Goal: Feedback & Contribution: Contribute content

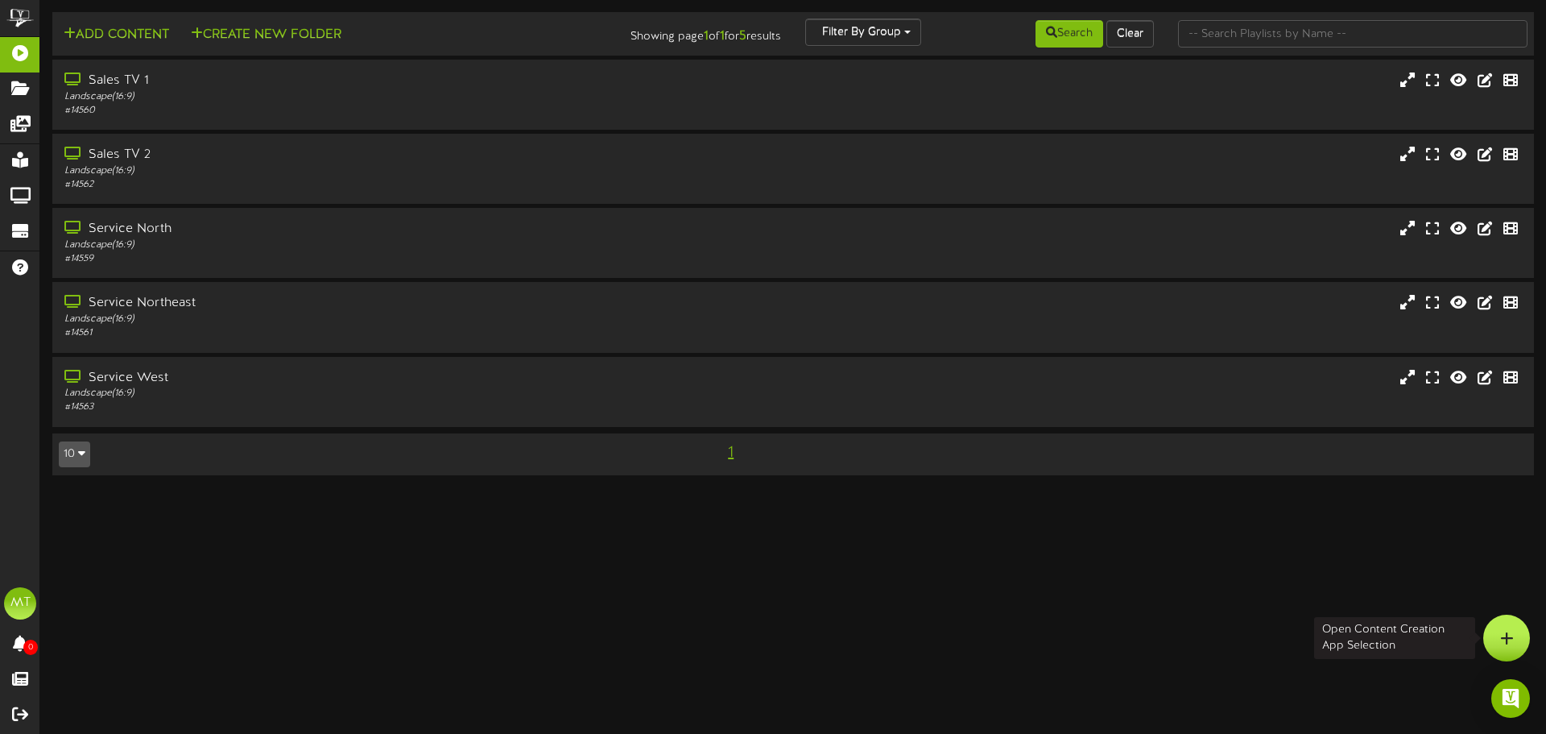
click at [1517, 643] on div at bounding box center [1507, 638] width 47 height 47
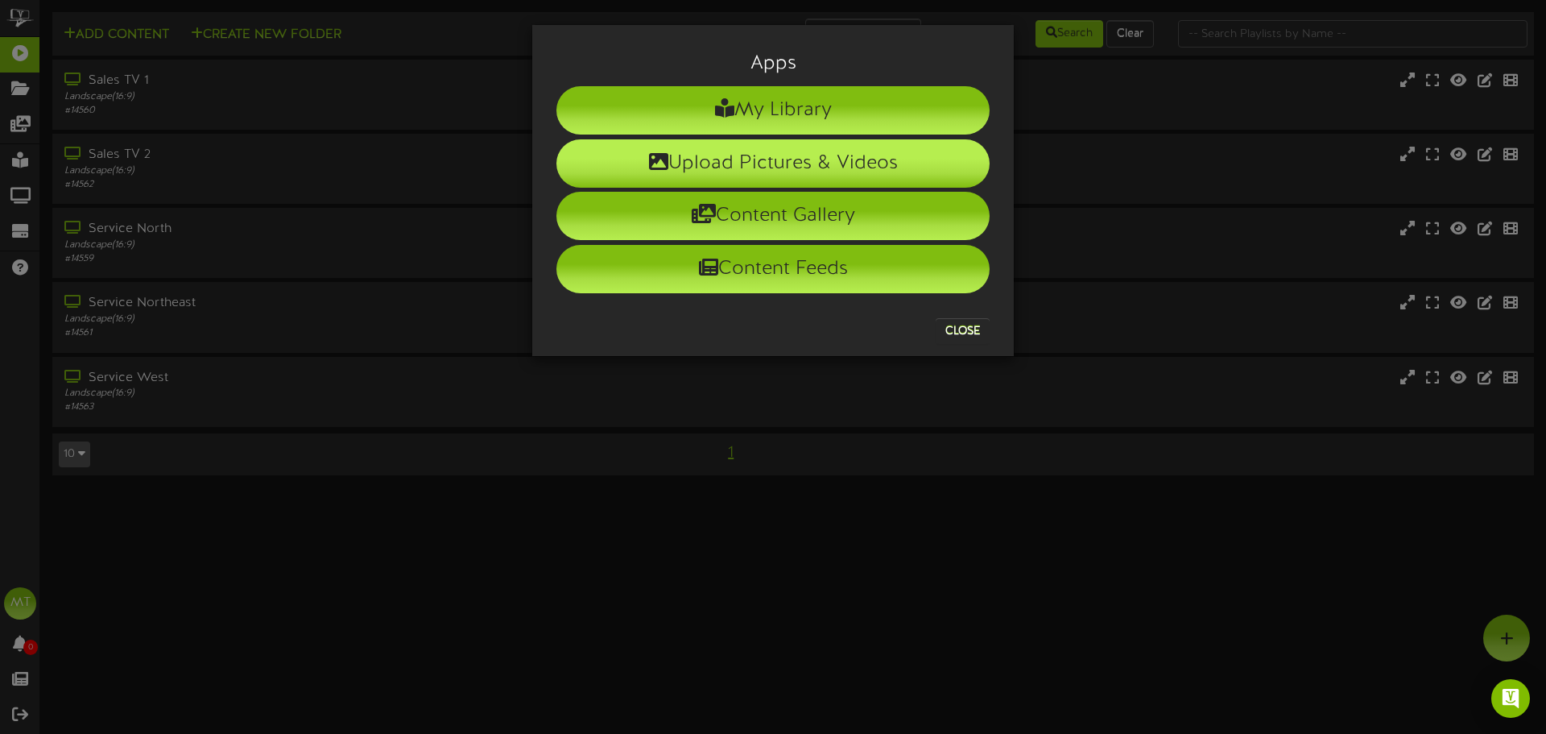
click at [766, 163] on li "Upload Pictures & Videos" at bounding box center [773, 163] width 433 height 48
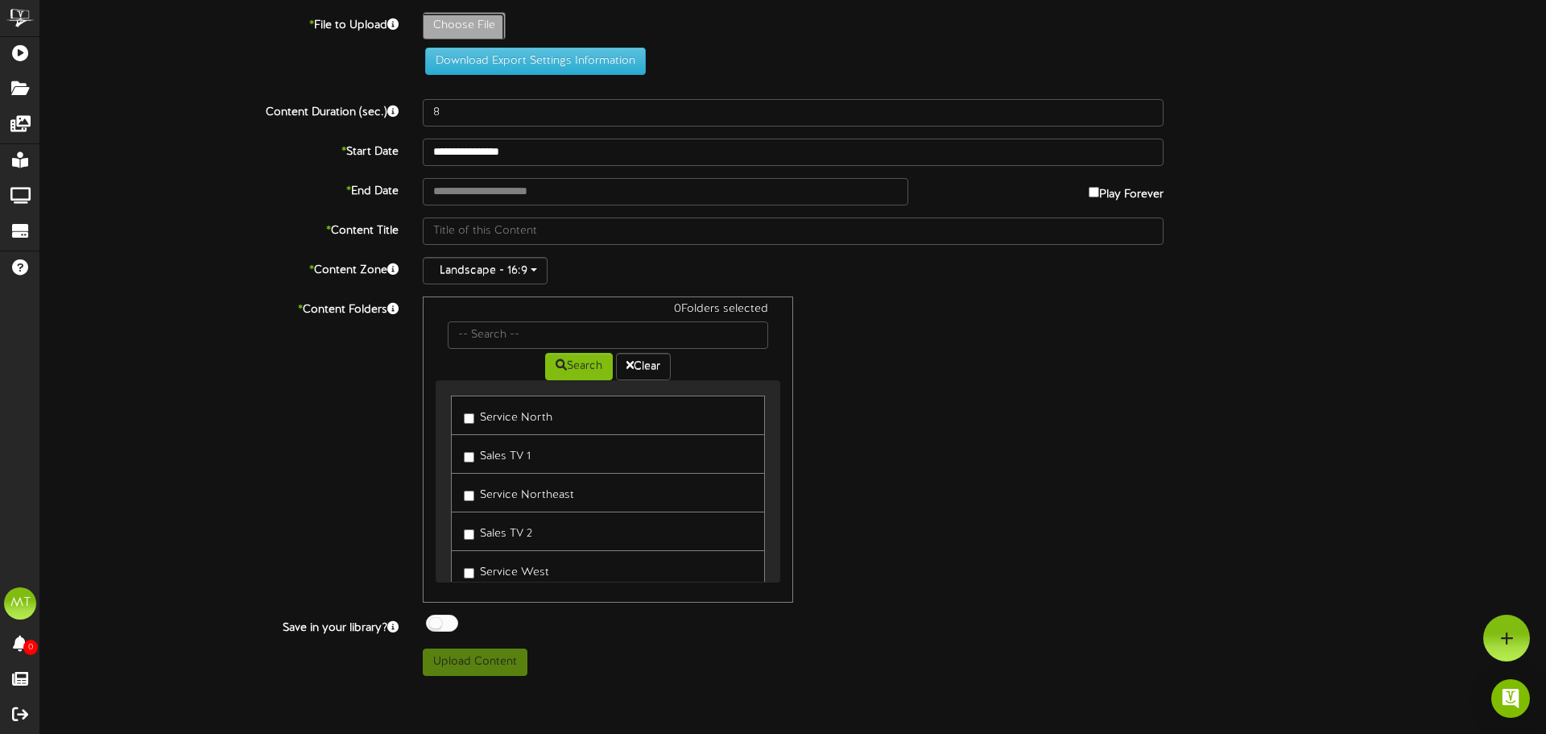
type input "**********"
type input "Quote"
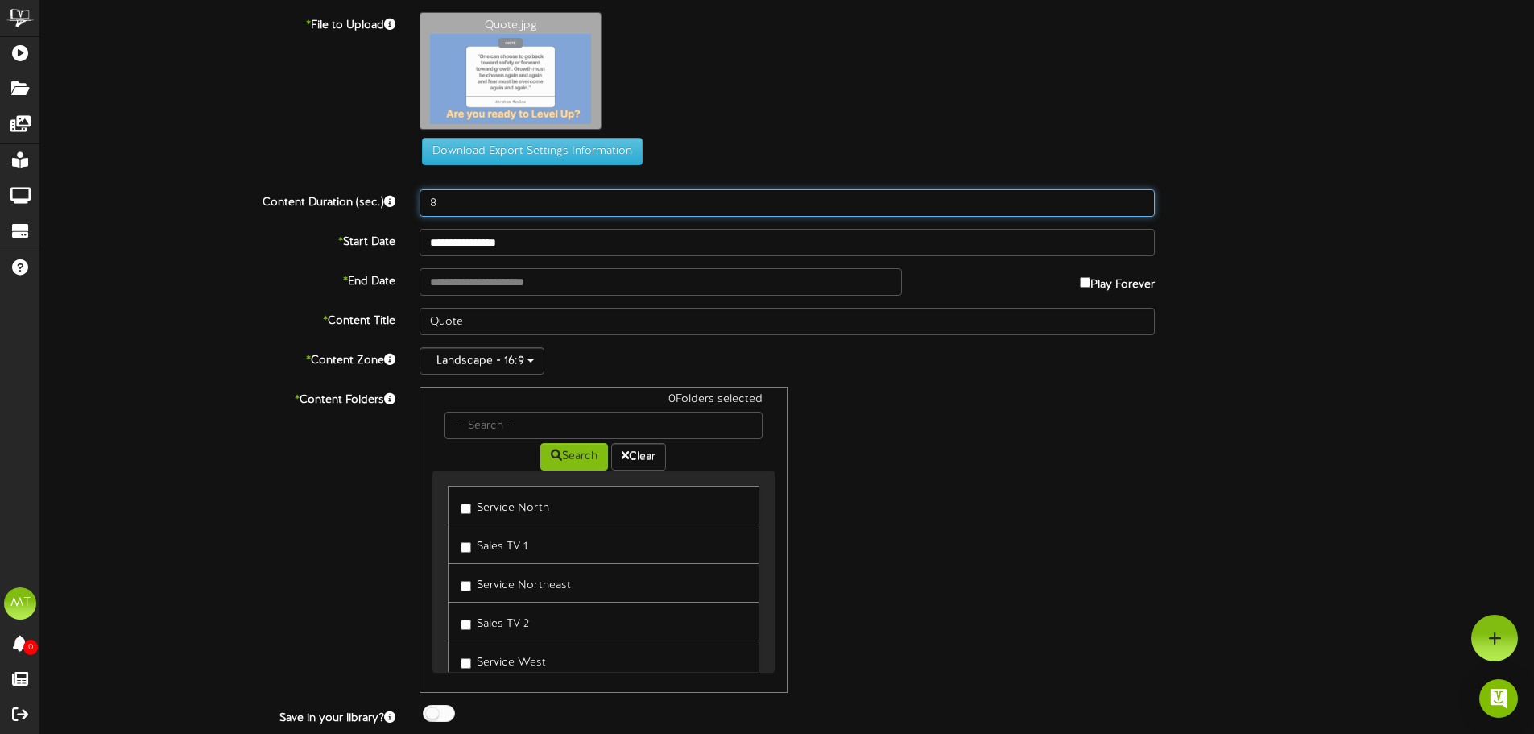
click at [466, 191] on input "8" at bounding box center [787, 202] width 735 height 27
type input "15"
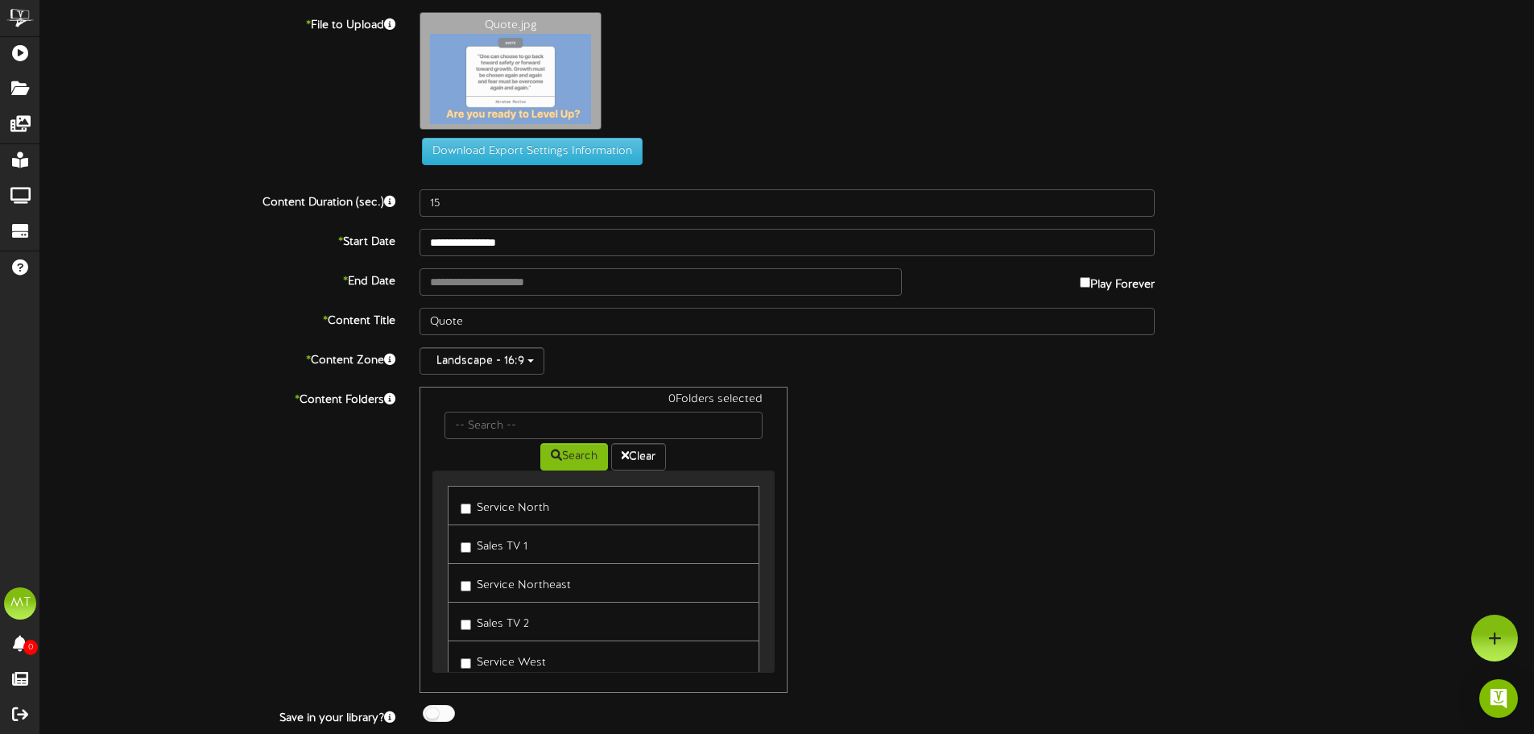
click at [996, 508] on div "0 Folders selected Search Clear Service North Sales TV 1 Service Northeast Sale…" at bounding box center [788, 540] width 760 height 306
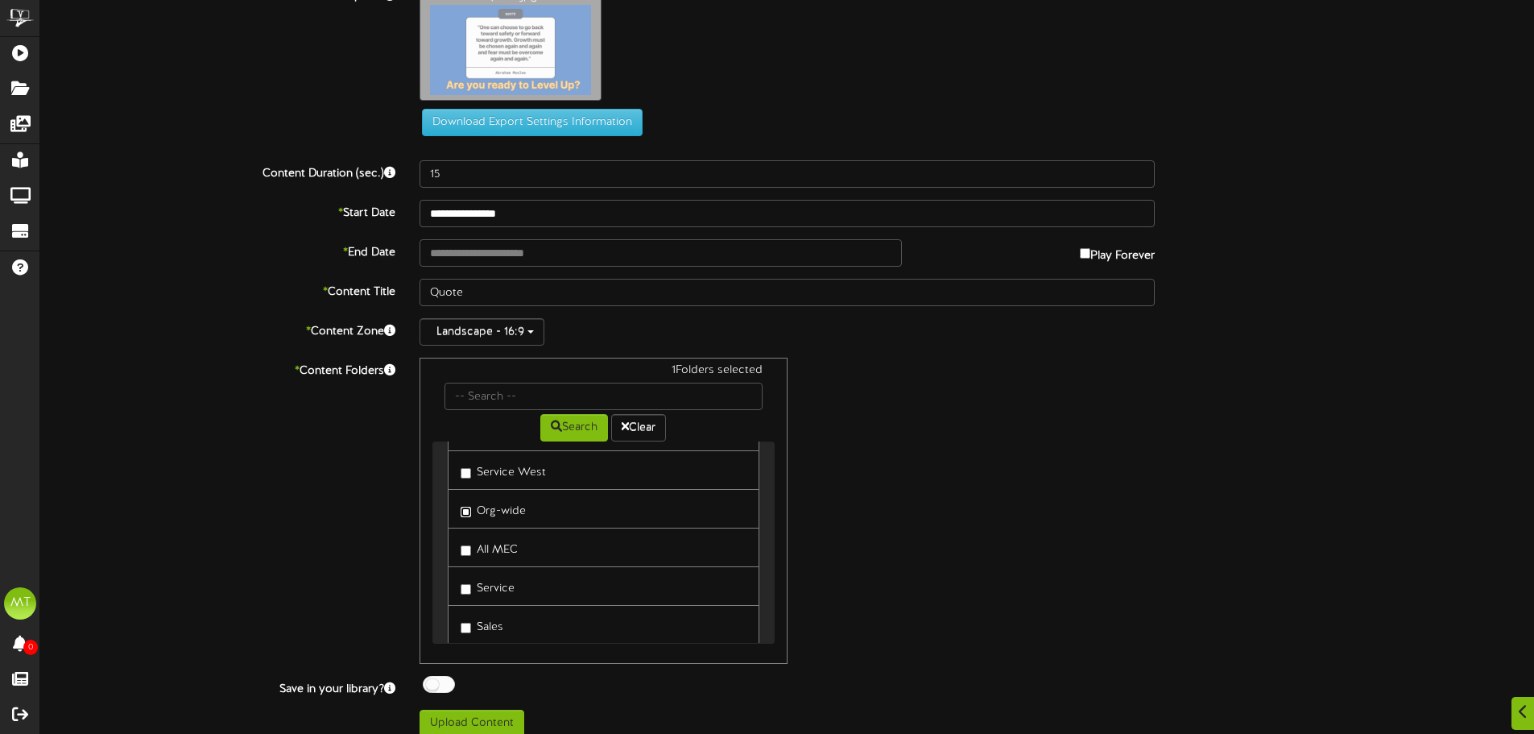
scroll to position [44, 0]
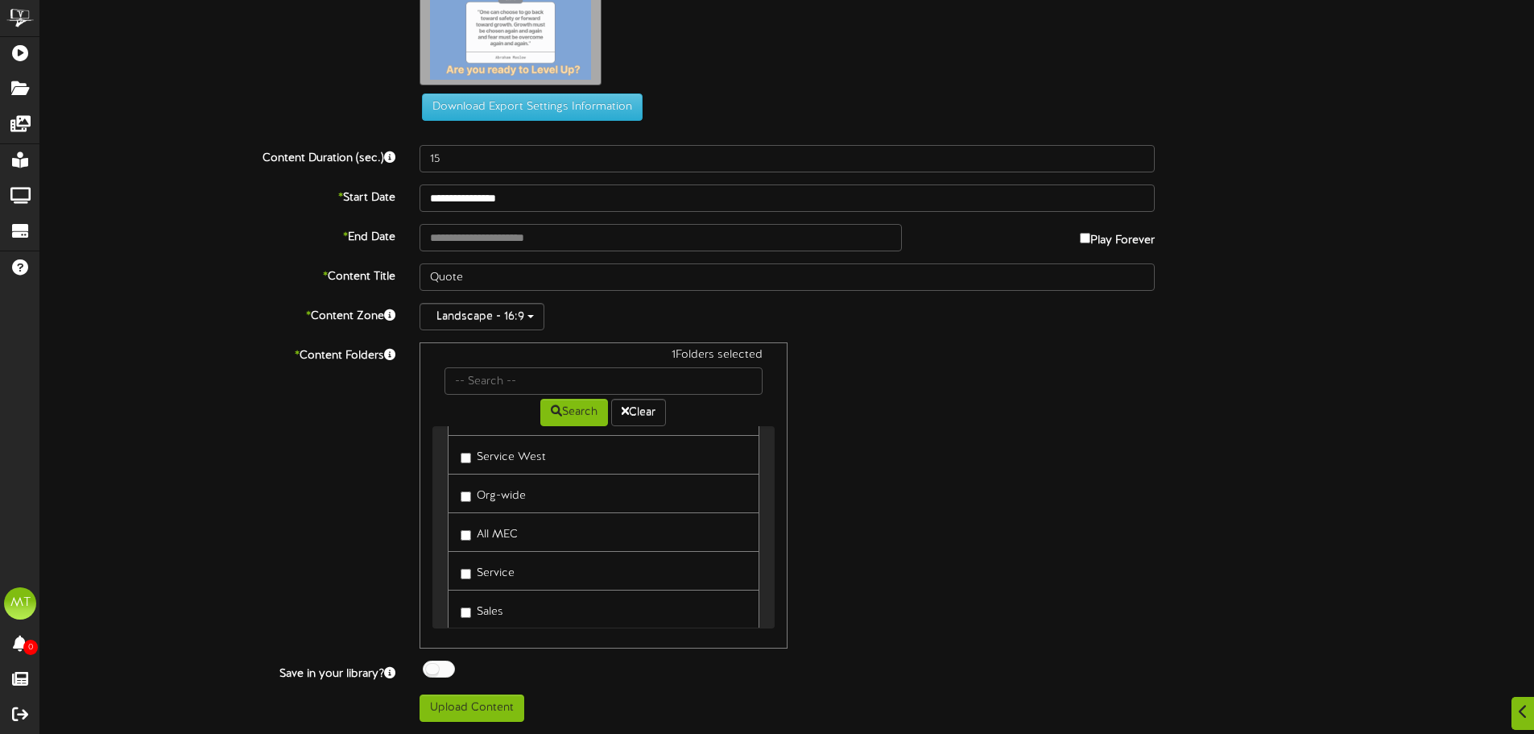
click at [457, 667] on div "Off On" at bounding box center [787, 670] width 735 height 21
click at [450, 671] on div at bounding box center [439, 668] width 32 height 17
click at [511, 706] on button "Upload Content" at bounding box center [472, 707] width 105 height 27
type input "**********"
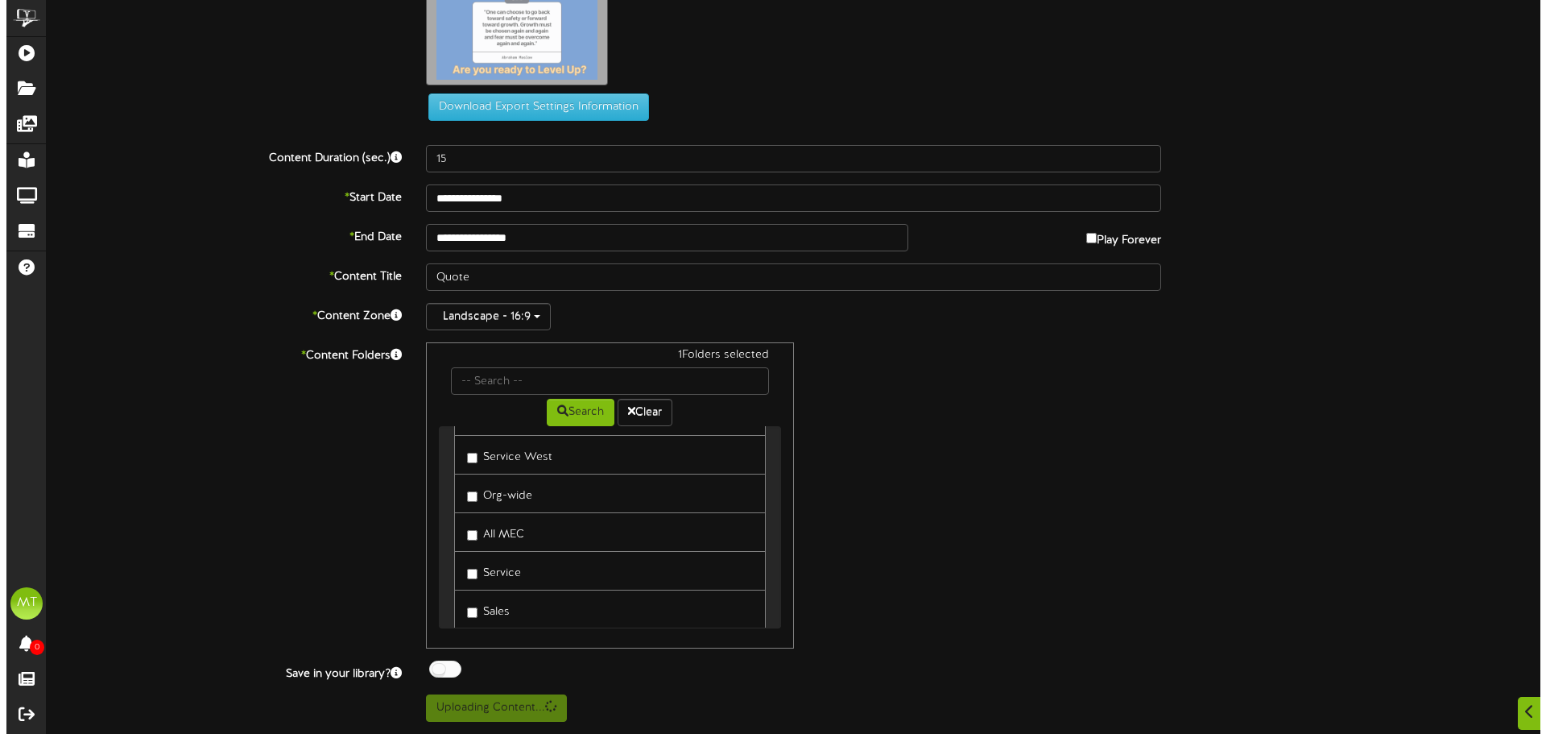
scroll to position [0, 0]
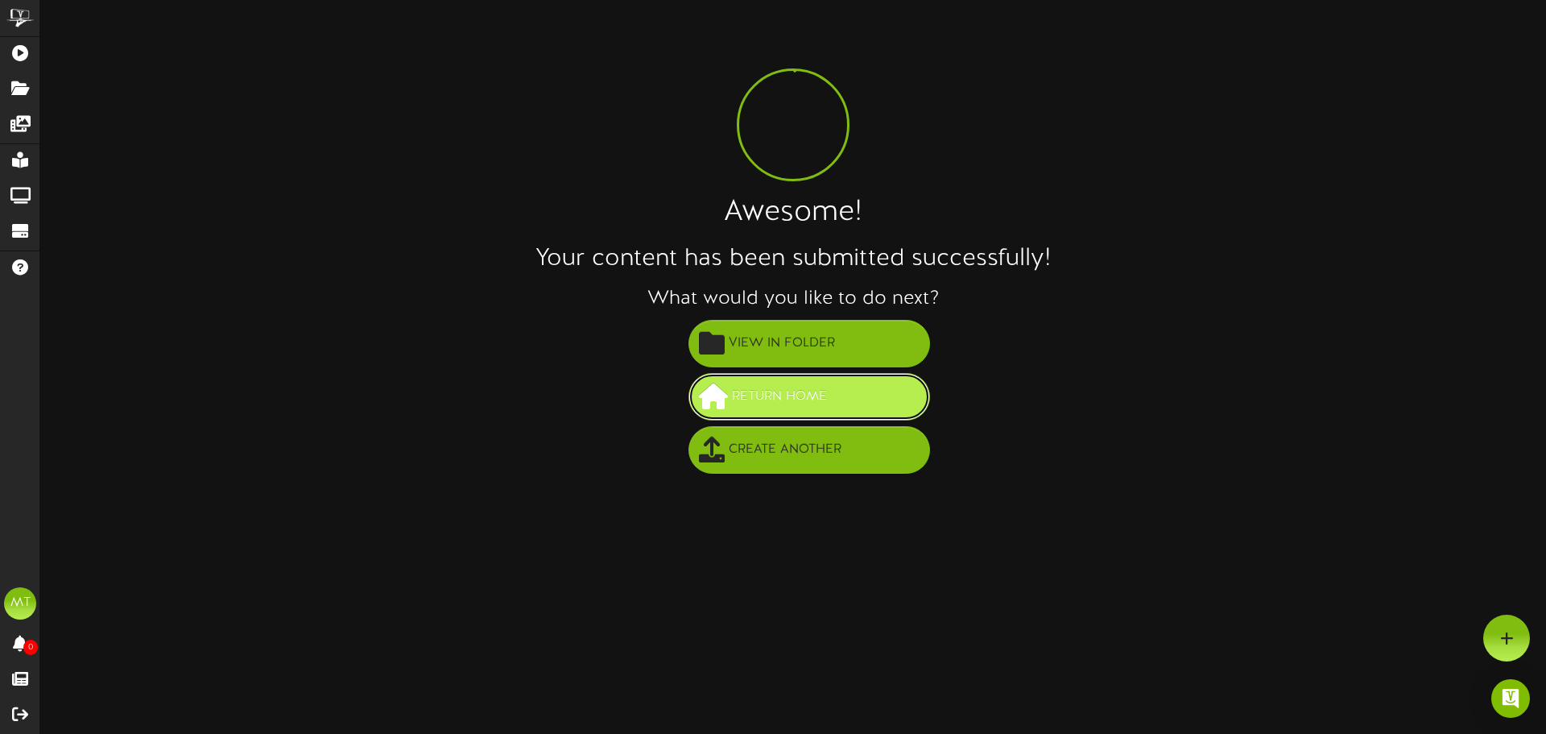
click at [892, 400] on button "Return Home" at bounding box center [810, 397] width 242 height 48
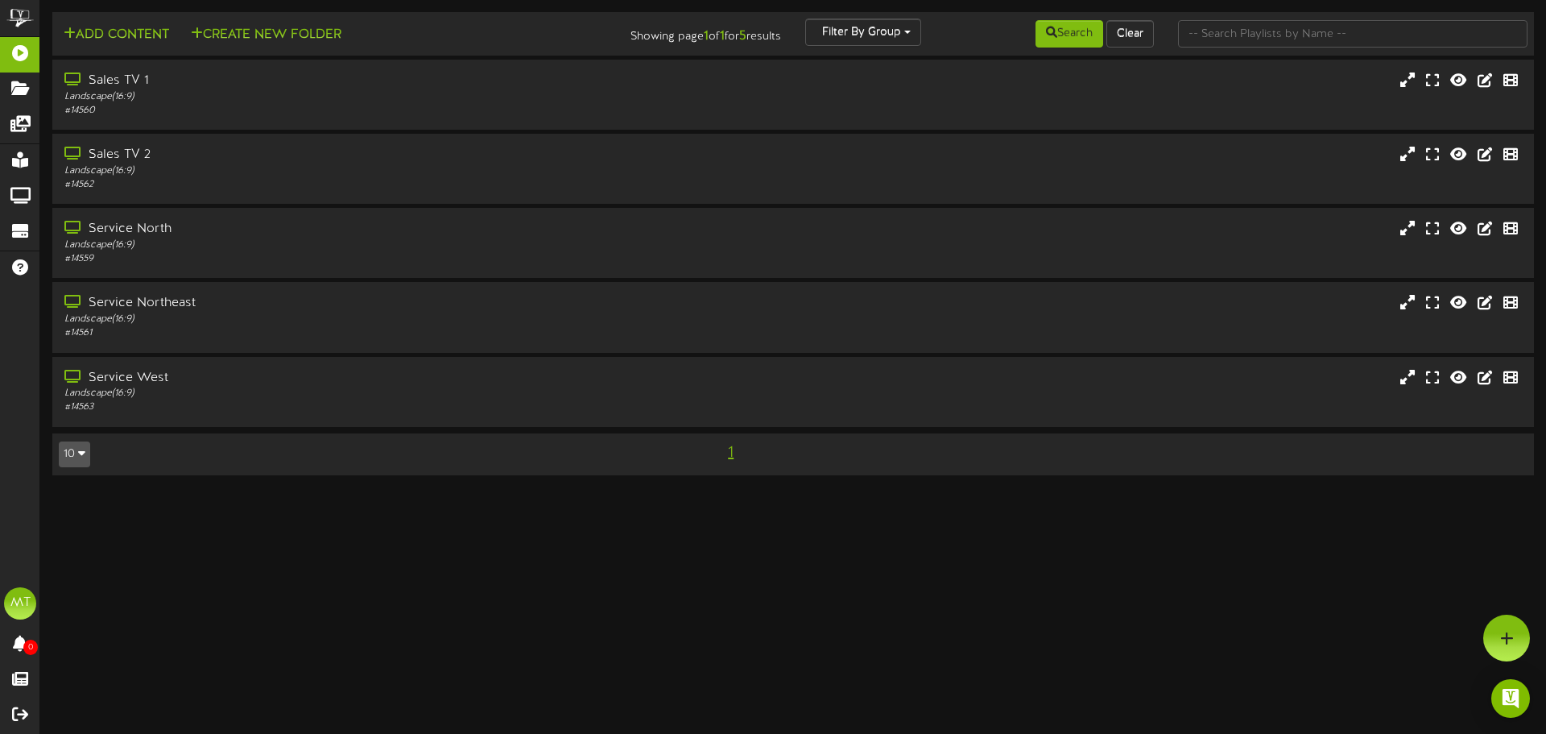
click at [870, 491] on html "ChannelValet Playlists Folders Messages My Library Groups Devices Help MT [PERS…" at bounding box center [773, 245] width 1546 height 491
click at [195, 95] on div "Landscape ( 16:9 )" at bounding box center [359, 97] width 595 height 14
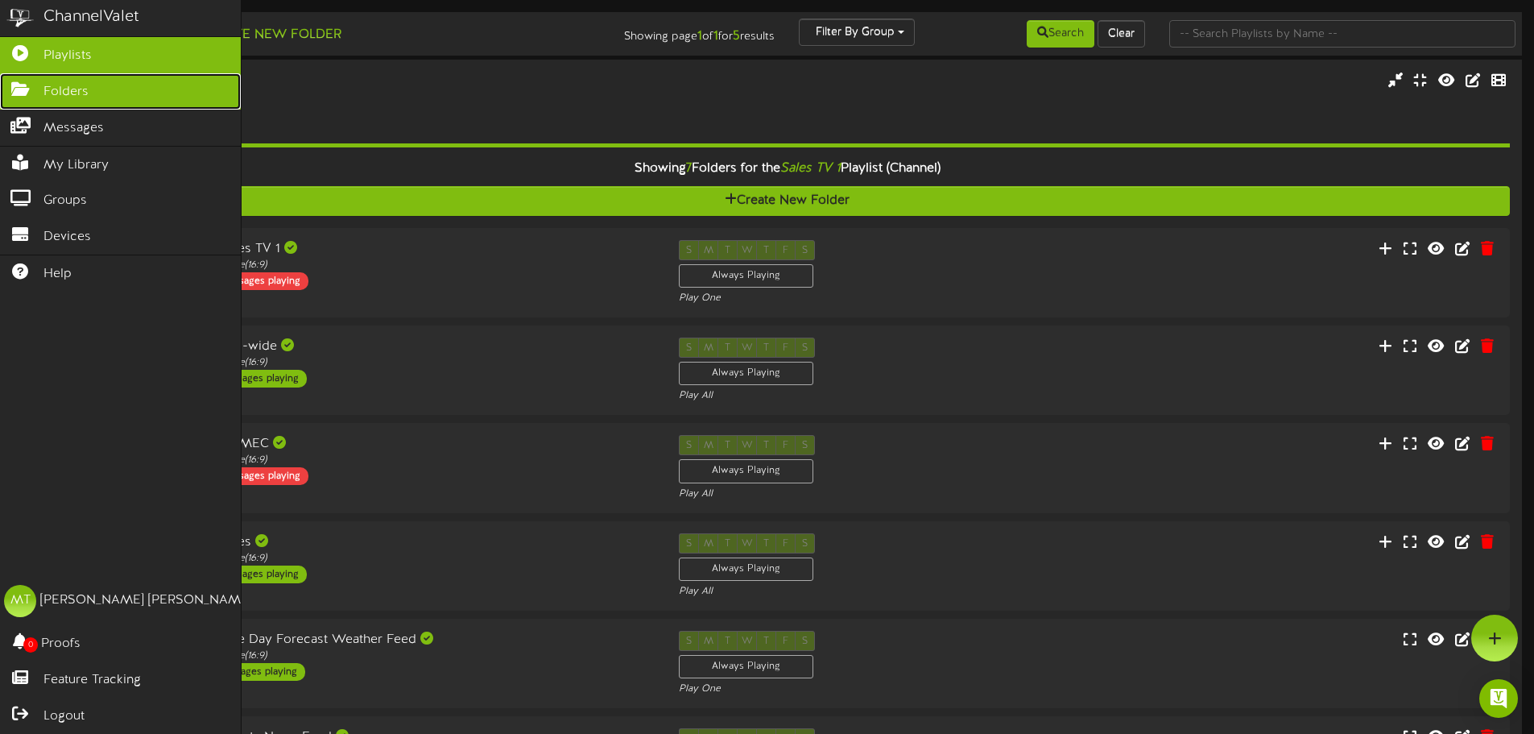
click at [30, 90] on icon at bounding box center [20, 87] width 40 height 12
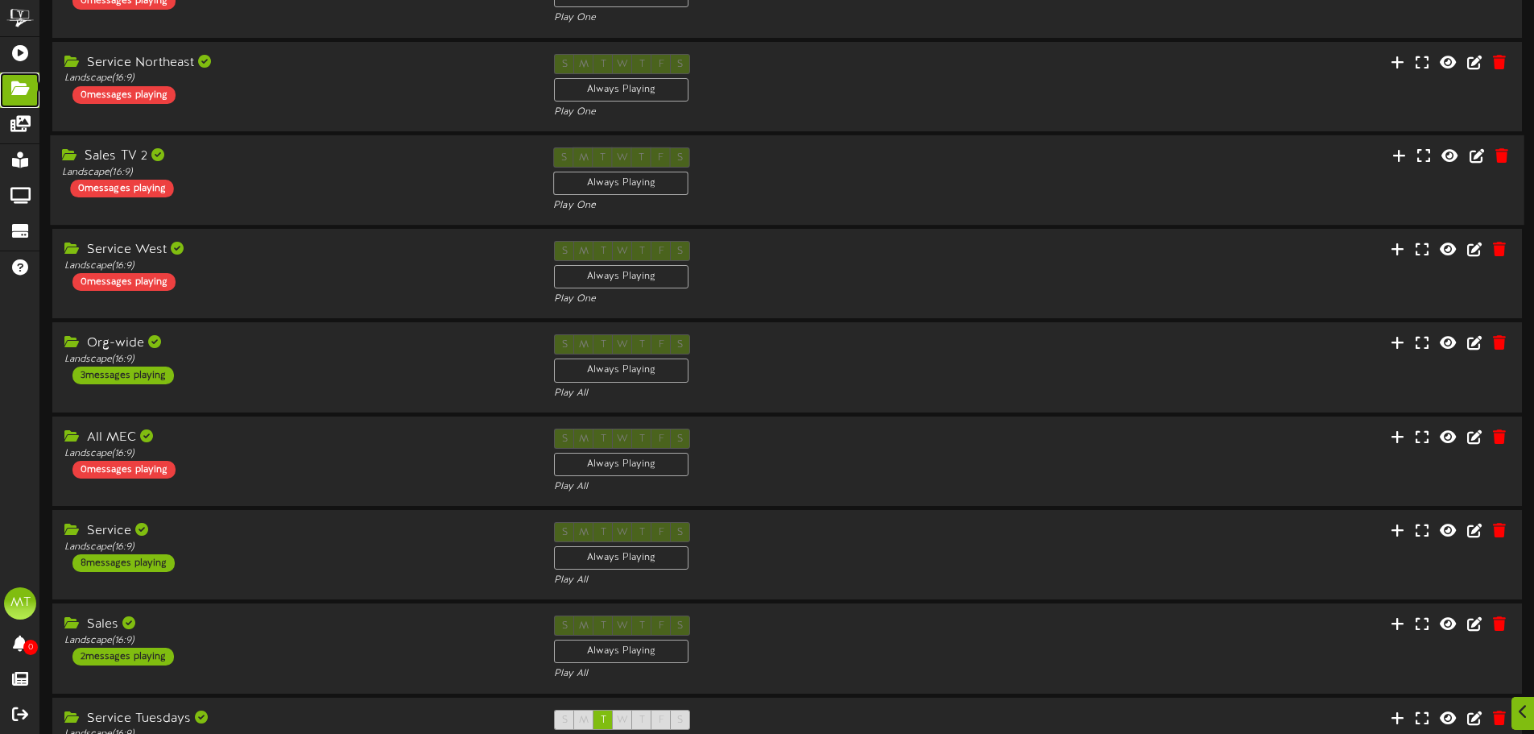
scroll to position [242, 0]
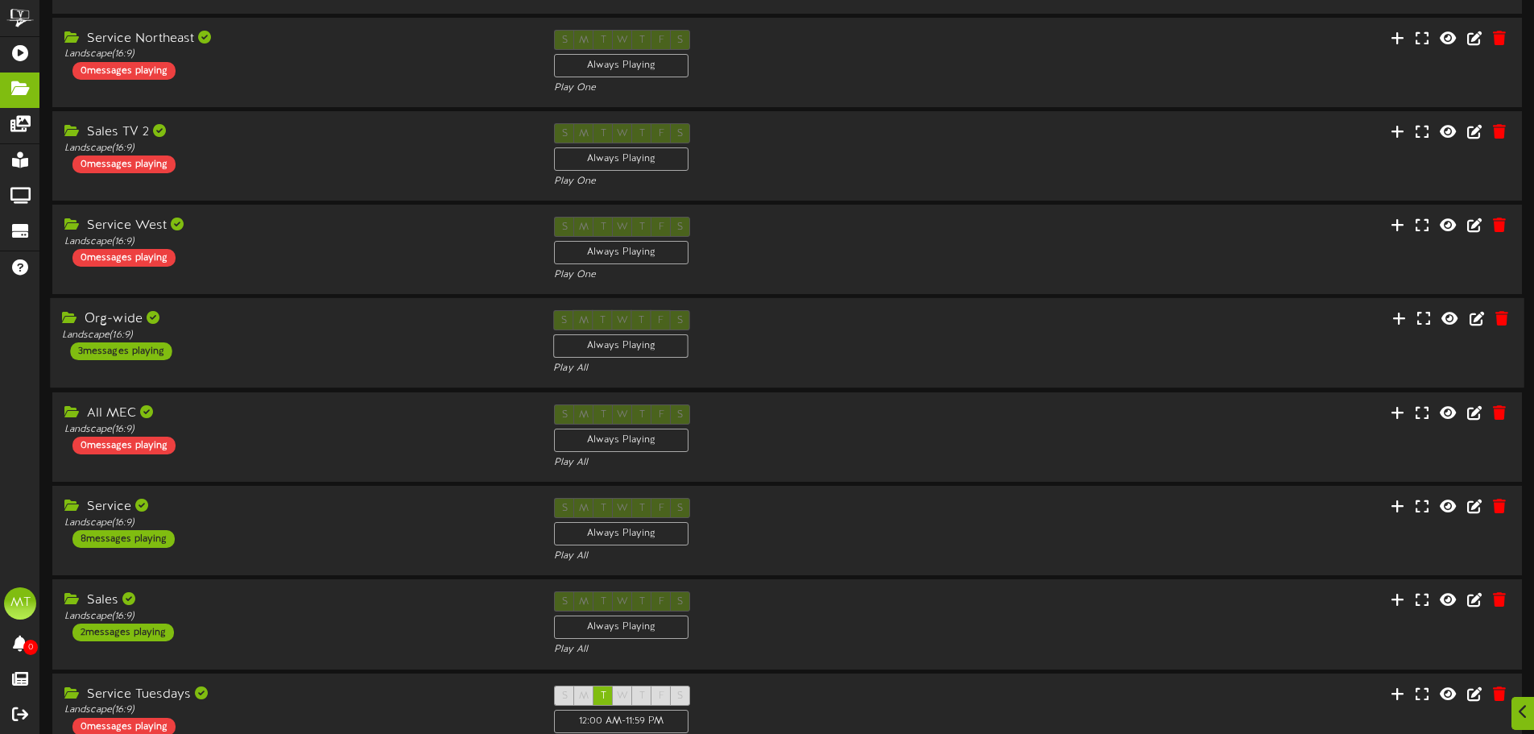
click at [269, 312] on div "Org-wide" at bounding box center [295, 319] width 467 height 19
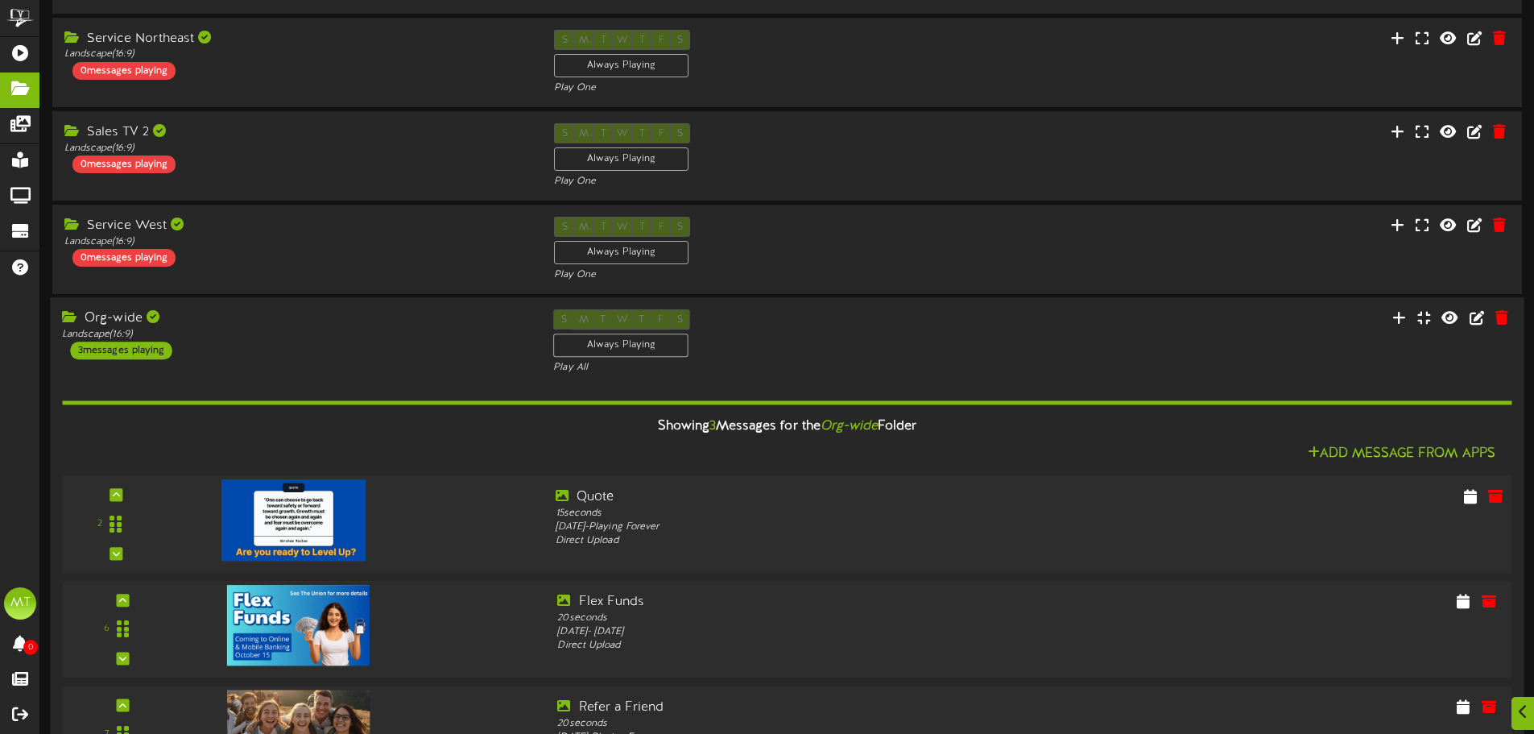
click at [348, 522] on img at bounding box center [293, 520] width 145 height 81
